Goal: Task Accomplishment & Management: Use online tool/utility

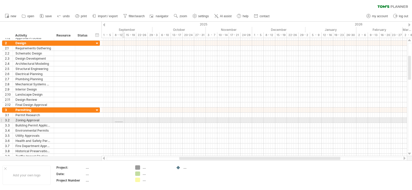
drag, startPoint x: 115, startPoint y: 122, endPoint x: 138, endPoint y: 122, distance: 23.2
click at [138, 122] on div at bounding box center [253, 120] width 305 height 5
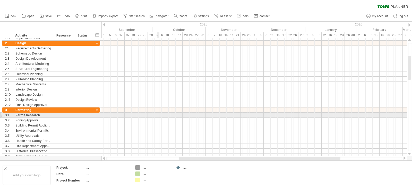
click at [158, 117] on div at bounding box center [253, 115] width 305 height 5
click at [29, 115] on div "Permit Research" at bounding box center [33, 115] width 36 height 5
drag, startPoint x: 164, startPoint y: 116, endPoint x: 224, endPoint y: 117, distance: 60.5
click at [224, 117] on div at bounding box center [253, 115] width 305 height 5
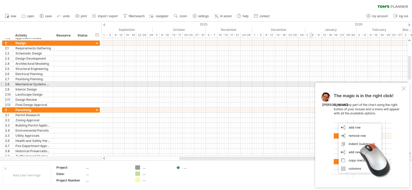
click at [402, 87] on div at bounding box center [404, 89] width 4 height 4
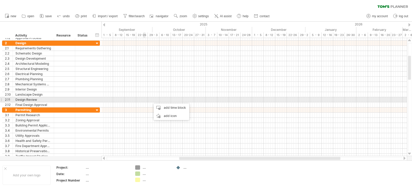
click at [143, 99] on div at bounding box center [253, 99] width 305 height 5
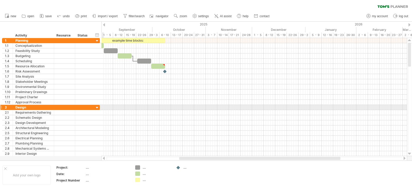
click at [96, 106] on div at bounding box center [97, 108] width 5 height 5
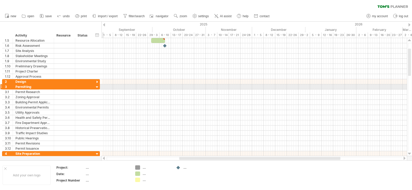
click at [97, 86] on div at bounding box center [97, 87] width 5 height 5
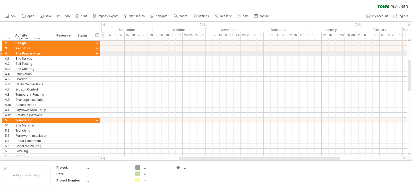
click at [97, 53] on div at bounding box center [97, 54] width 5 height 5
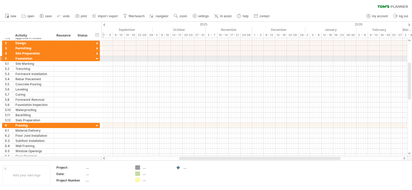
click at [98, 57] on div at bounding box center [97, 59] width 5 height 5
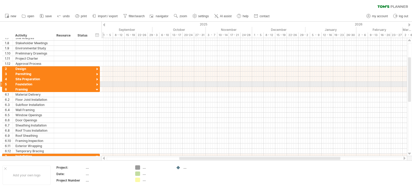
click at [99, 84] on div at bounding box center [97, 84] width 5 height 5
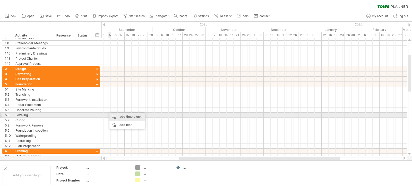
click at [121, 116] on div "add time block" at bounding box center [127, 117] width 36 height 8
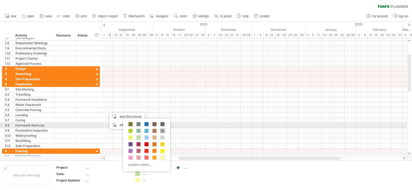
click at [131, 125] on span at bounding box center [131, 124] width 4 height 4
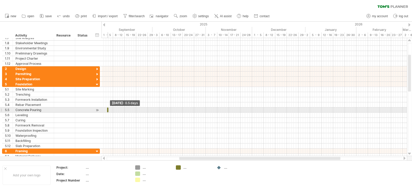
click at [108, 110] on span at bounding box center [108, 110] width 2 height 5
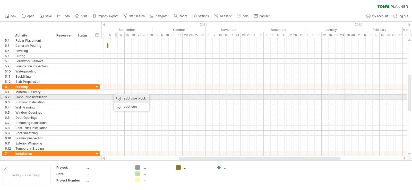
click at [123, 99] on div "add time block" at bounding box center [132, 99] width 36 height 8
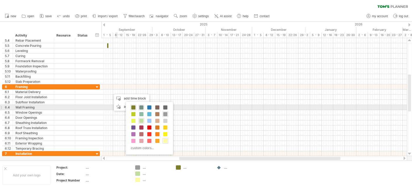
click at [142, 109] on span at bounding box center [141, 108] width 4 height 4
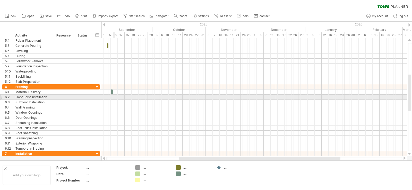
click at [115, 97] on div at bounding box center [253, 97] width 305 height 5
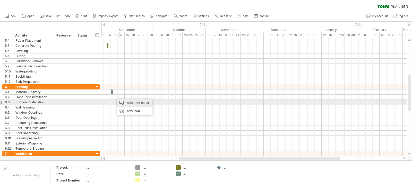
click at [127, 104] on div "add time block" at bounding box center [135, 103] width 36 height 8
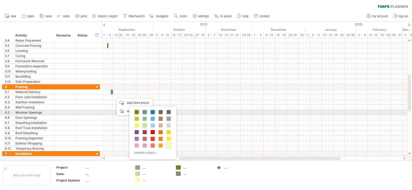
click at [154, 113] on span at bounding box center [153, 112] width 4 height 4
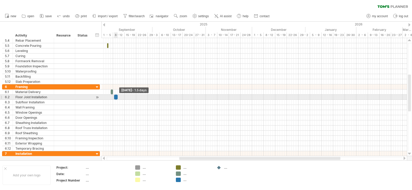
click at [117, 99] on span at bounding box center [118, 97] width 2 height 5
click at [115, 97] on span at bounding box center [116, 97] width 2 height 5
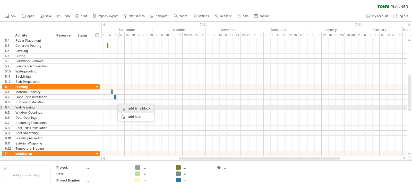
click at [124, 107] on div "add time block" at bounding box center [136, 109] width 36 height 8
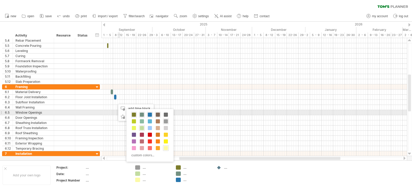
click at [159, 114] on span at bounding box center [158, 115] width 4 height 4
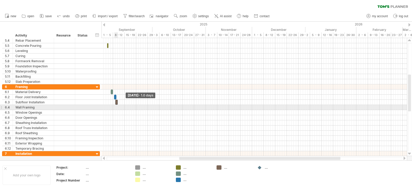
click at [115, 105] on div "example time blocks: start [DATE] - 1.0 days [DATE] - 1.0 days" at bounding box center [253, 97] width 305 height 118
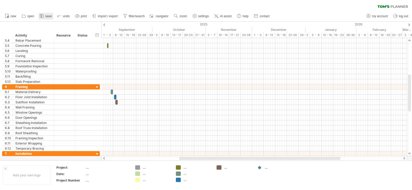
click at [47, 15] on span "save" at bounding box center [48, 16] width 6 height 4
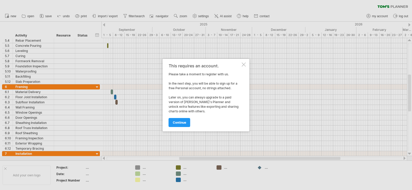
click at [243, 63] on div at bounding box center [244, 65] width 4 height 4
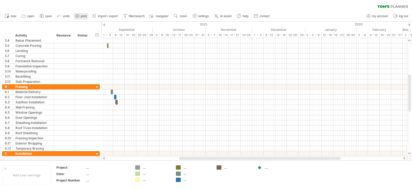
click at [84, 15] on span "print" at bounding box center [84, 16] width 6 height 4
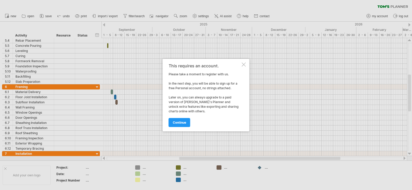
click at [242, 66] on div at bounding box center [244, 65] width 4 height 4
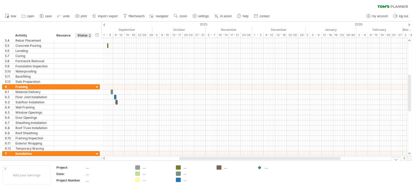
click at [88, 167] on div "...." at bounding box center [107, 168] width 43 height 4
click at [68, 168] on div "Project:" at bounding box center [70, 168] width 28 height 4
click at [93, 169] on div "...." at bounding box center [107, 168] width 43 height 4
type input "*"
click at [99, 171] on td "s" at bounding box center [108, 169] width 44 height 6
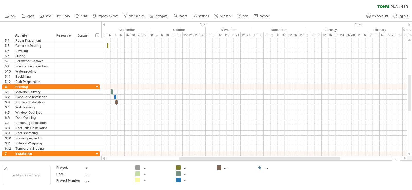
click at [104, 177] on td "...." at bounding box center [108, 175] width 44 height 6
click at [4, 169] on div at bounding box center [5, 169] width 3 height 3
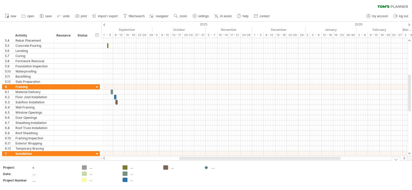
click at [207, 166] on div at bounding box center [206, 168] width 5 height 5
click at [208, 166] on div at bounding box center [206, 168] width 5 height 5
click at [211, 168] on div "...." at bounding box center [225, 168] width 28 height 4
click at [205, 169] on div "Trying to reach [DOMAIN_NAME] Connected again... 0% clear filter new 1" at bounding box center [206, 95] width 412 height 190
drag, startPoint x: 204, startPoint y: 169, endPoint x: 192, endPoint y: 170, distance: 12.2
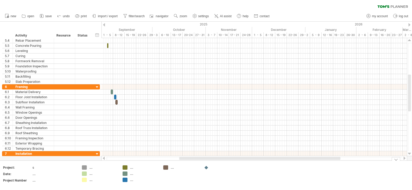
click at [192, 170] on div "Trying to reach [DOMAIN_NAME] Connected again... 0% clear filter new 1" at bounding box center [206, 95] width 412 height 190
click at [195, 171] on td "...." at bounding box center [181, 176] width 41 height 20
click at [196, 172] on td "...." at bounding box center [181, 176] width 41 height 20
click at [203, 169] on td at bounding box center [221, 176] width 41 height 20
click at [167, 167] on div "Trying to reach [DOMAIN_NAME] Connected again... 0% clear filter new 1" at bounding box center [206, 95] width 412 height 190
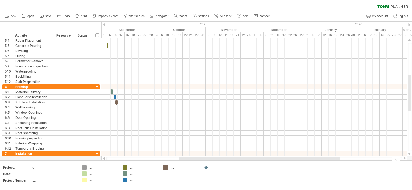
click at [160, 167] on td ".... .... ...." at bounding box center [140, 176] width 41 height 20
drag, startPoint x: 170, startPoint y: 171, endPoint x: 175, endPoint y: 175, distance: 6.2
click at [171, 172] on td "...." at bounding box center [181, 176] width 41 height 20
click at [176, 177] on td "...." at bounding box center [181, 176] width 41 height 20
